Goal: Task Accomplishment & Management: Use online tool/utility

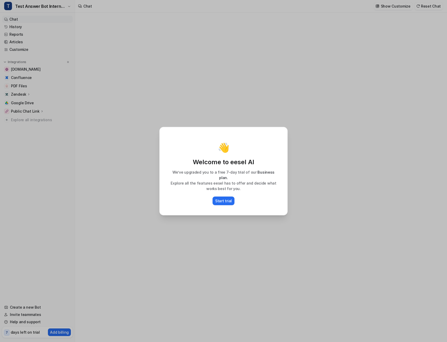
type textarea "**********"
click at [227, 199] on p "Start trial" at bounding box center [223, 200] width 17 height 5
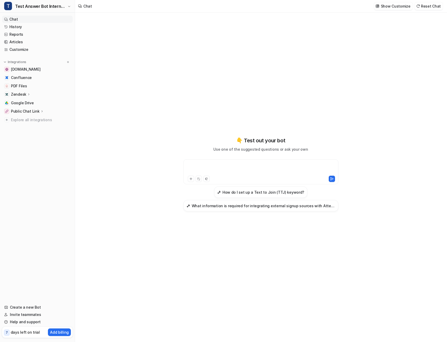
click at [238, 166] on div at bounding box center [261, 169] width 153 height 12
click at [27, 94] on icon at bounding box center [29, 94] width 4 height 4
click at [27, 94] on icon at bounding box center [29, 95] width 4 height 4
click at [198, 166] on div at bounding box center [261, 169] width 153 height 12
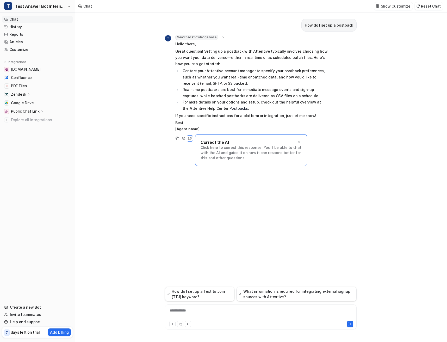
click at [28, 96] on icon at bounding box center [29, 94] width 4 height 4
